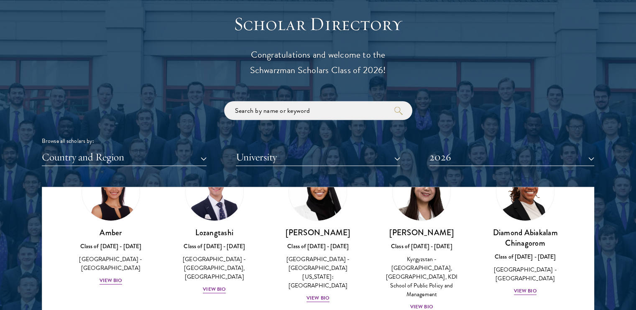
scroll to position [56, 0]
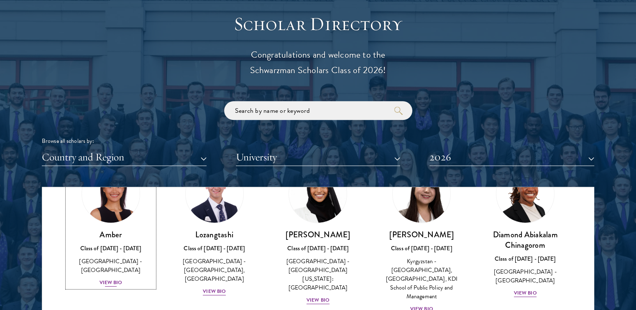
click at [112, 279] on div "View Bio" at bounding box center [111, 283] width 23 height 8
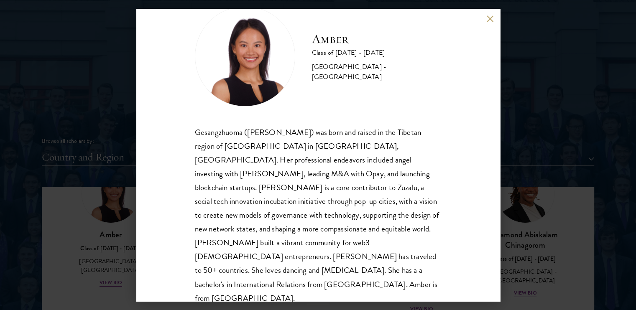
scroll to position [28, 0]
click at [493, 16] on button at bounding box center [490, 18] width 7 height 7
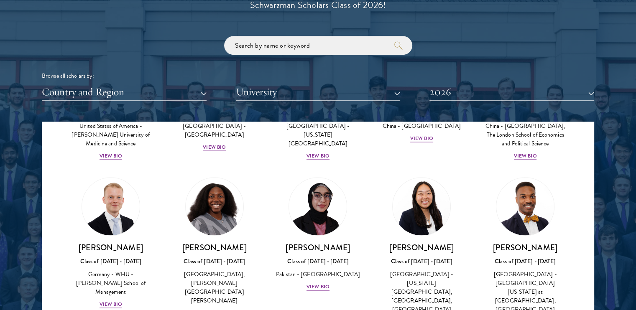
scroll to position [1640, 0]
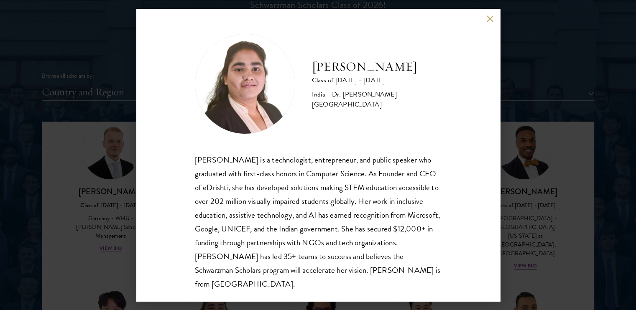
scroll to position [1, 0]
click at [487, 17] on button at bounding box center [490, 18] width 7 height 7
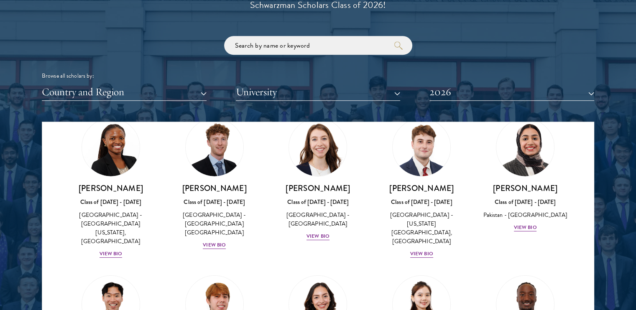
scroll to position [2773, 0]
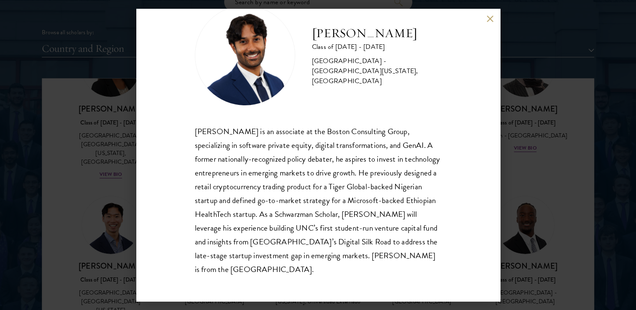
scroll to position [1032, 0]
click at [488, 21] on button at bounding box center [490, 18] width 7 height 7
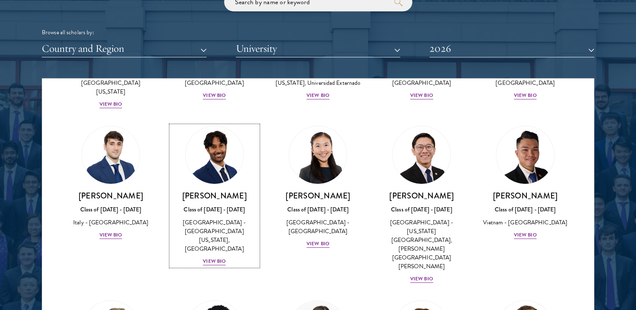
scroll to position [3028, 0]
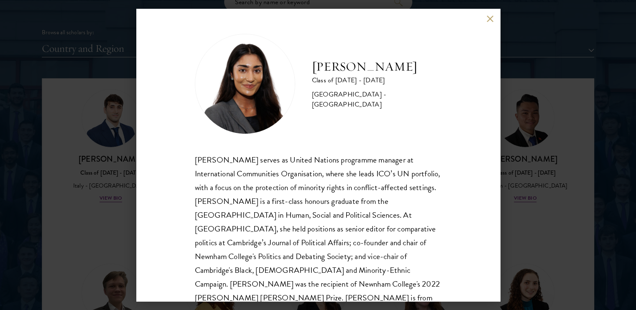
scroll to position [15, 0]
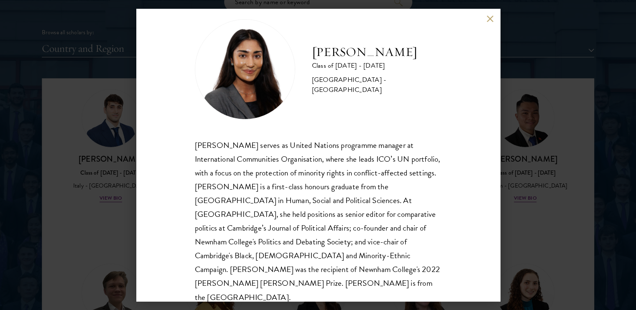
click at [545, 30] on div "[PERSON_NAME] Class of [DATE] - [DATE] [GEOGRAPHIC_DATA] - [GEOGRAPHIC_DATA] [P…" at bounding box center [318, 155] width 636 height 310
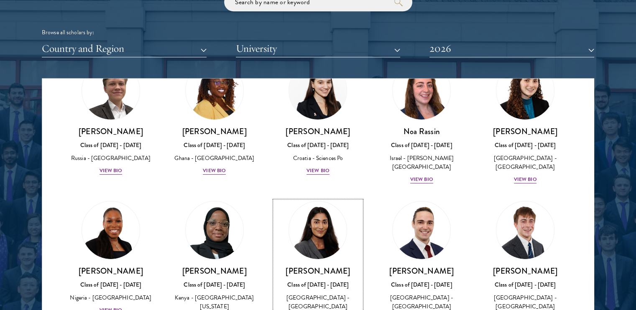
scroll to position [3232, 0]
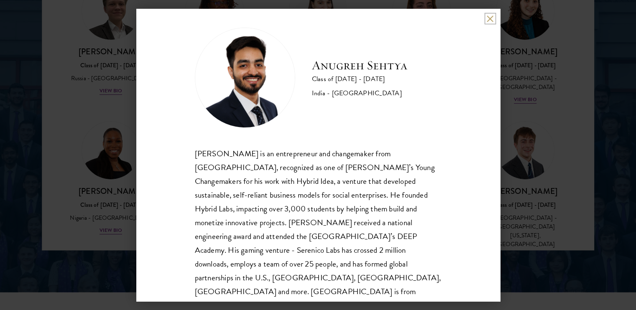
scroll to position [7, 0]
click at [490, 21] on button at bounding box center [490, 18] width 7 height 7
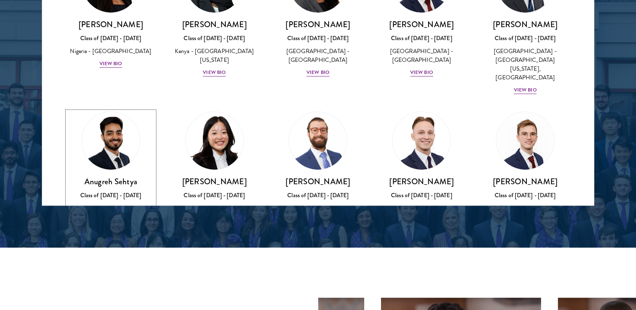
scroll to position [3351, 0]
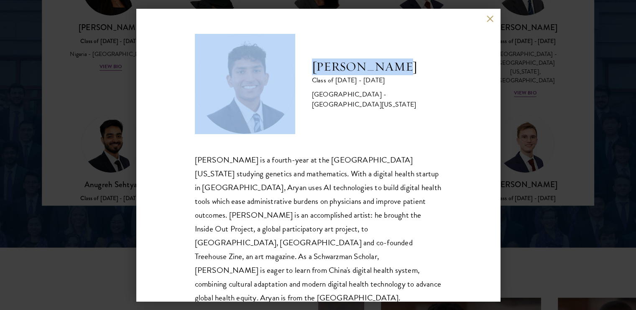
drag, startPoint x: 483, startPoint y: 18, endPoint x: 492, endPoint y: 18, distance: 8.4
click at [492, 18] on div "[PERSON_NAME] Class of [DATE] - [DATE] [GEOGRAPHIC_DATA] - [GEOGRAPHIC_DATA][US…" at bounding box center [318, 155] width 364 height 293
click at [492, 18] on button at bounding box center [490, 18] width 7 height 7
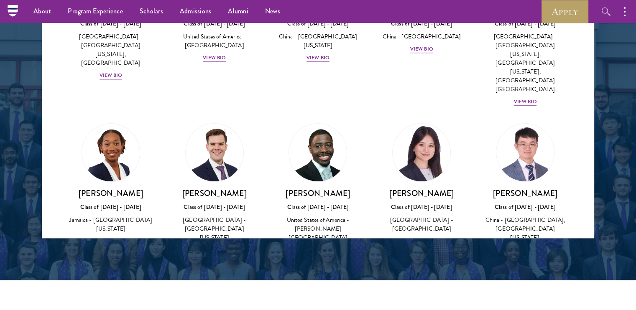
scroll to position [4022, 0]
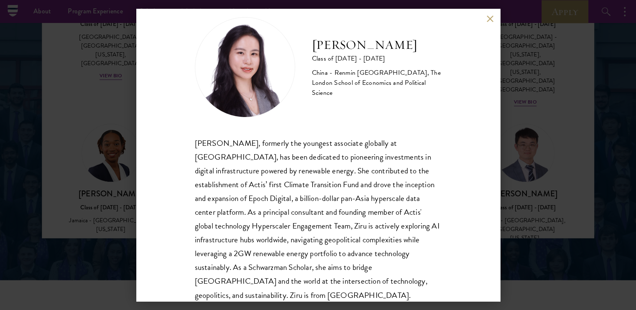
scroll to position [20, 0]
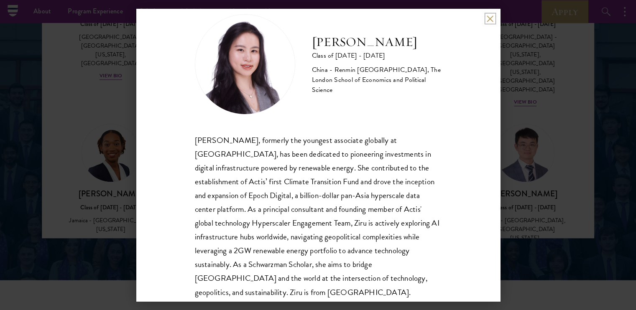
click at [491, 20] on button at bounding box center [490, 18] width 7 height 7
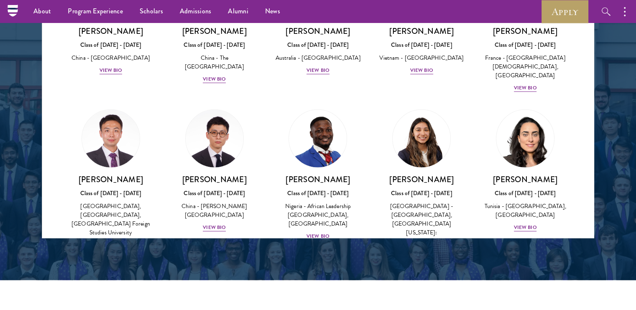
scroll to position [2444, 0]
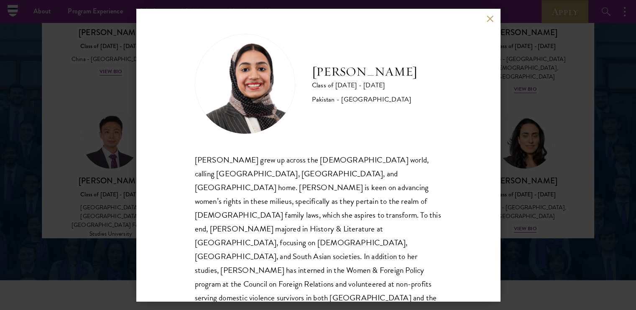
scroll to position [1, 0]
click at [483, 23] on div "[PERSON_NAME] Class of [DATE] - [DATE] [GEOGRAPHIC_DATA] - [GEOGRAPHIC_DATA] [P…" at bounding box center [318, 155] width 364 height 293
click at [488, 17] on button at bounding box center [490, 18] width 7 height 7
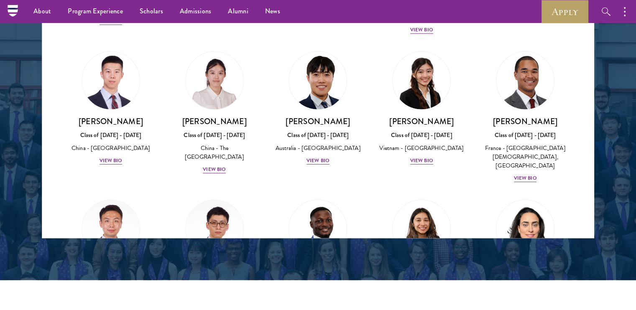
scroll to position [2269, 0]
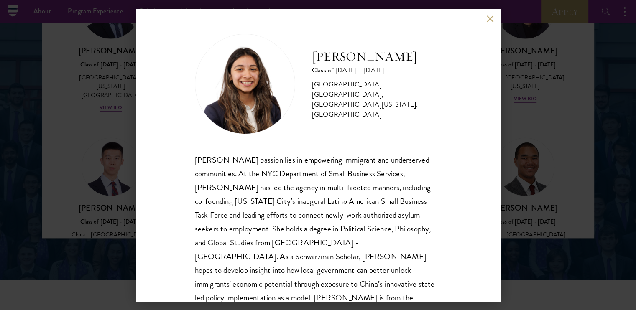
scroll to position [15, 0]
